Goal: Navigation & Orientation: Understand site structure

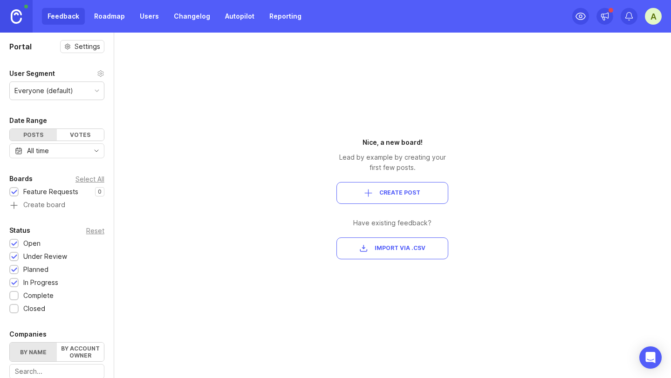
click at [108, 14] on link "Roadmap" at bounding box center [109, 16] width 42 height 17
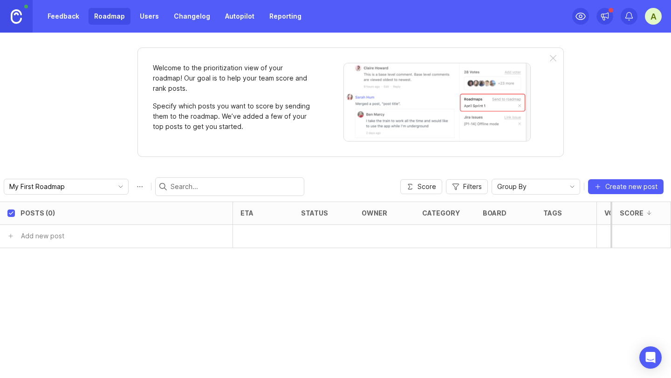
click at [147, 20] on link "Users" at bounding box center [149, 16] width 30 height 17
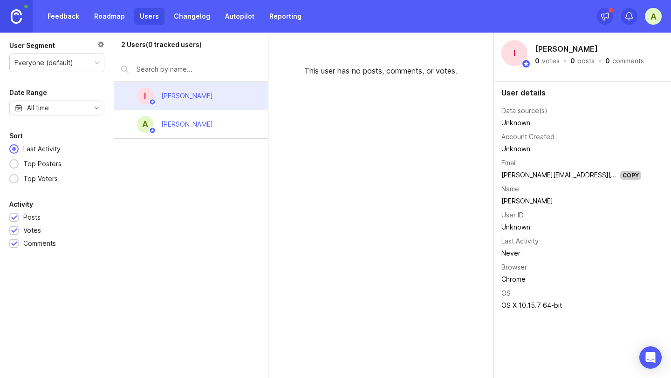
click at [196, 15] on link "Changelog" at bounding box center [192, 16] width 48 height 17
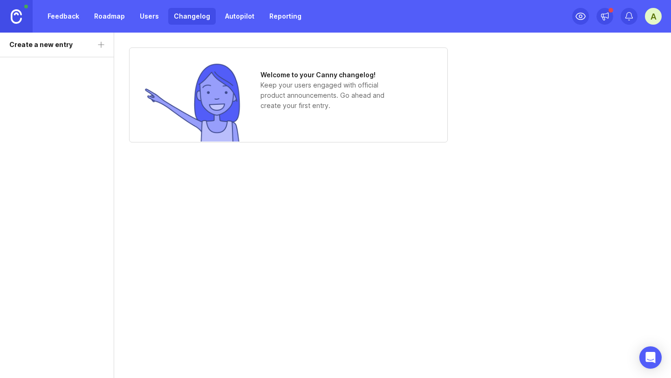
click at [228, 20] on link "Autopilot" at bounding box center [239, 16] width 41 height 17
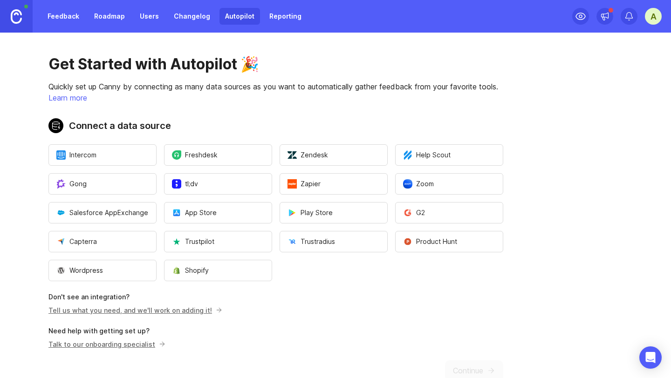
click at [116, 17] on link "Roadmap" at bounding box center [109, 16] width 42 height 17
